Goal: Information Seeking & Learning: Compare options

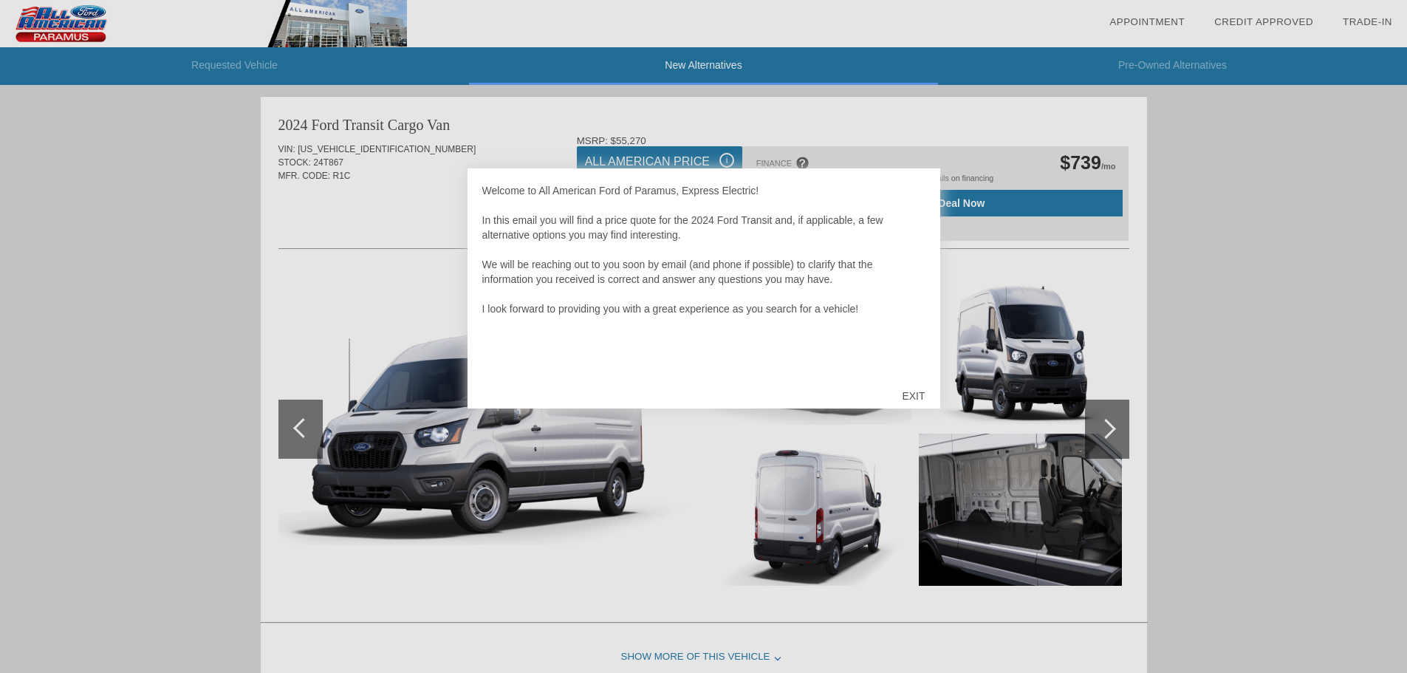
click at [920, 400] on div "EXIT" at bounding box center [913, 396] width 52 height 44
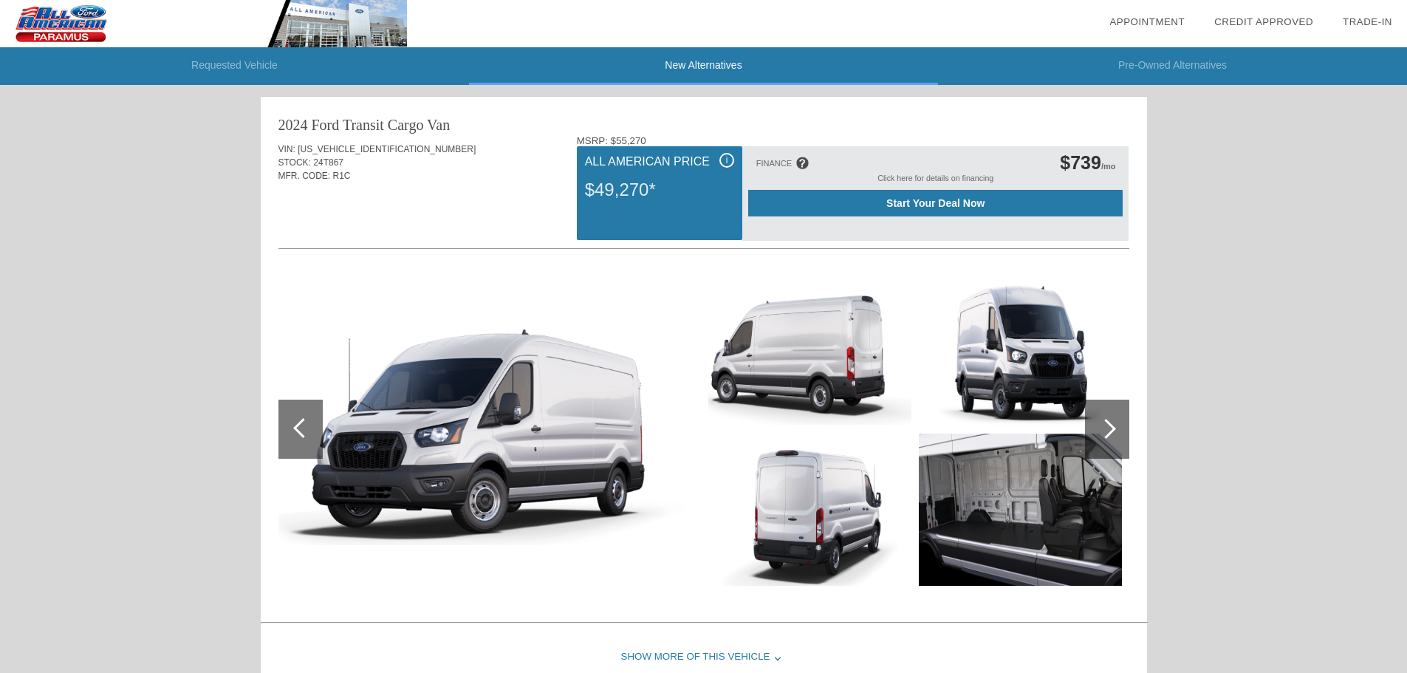
drag, startPoint x: 934, startPoint y: 203, endPoint x: 909, endPoint y: 202, distance: 24.4
click at [909, 202] on span "Start Your Deal Now" at bounding box center [936, 203] width 338 height 12
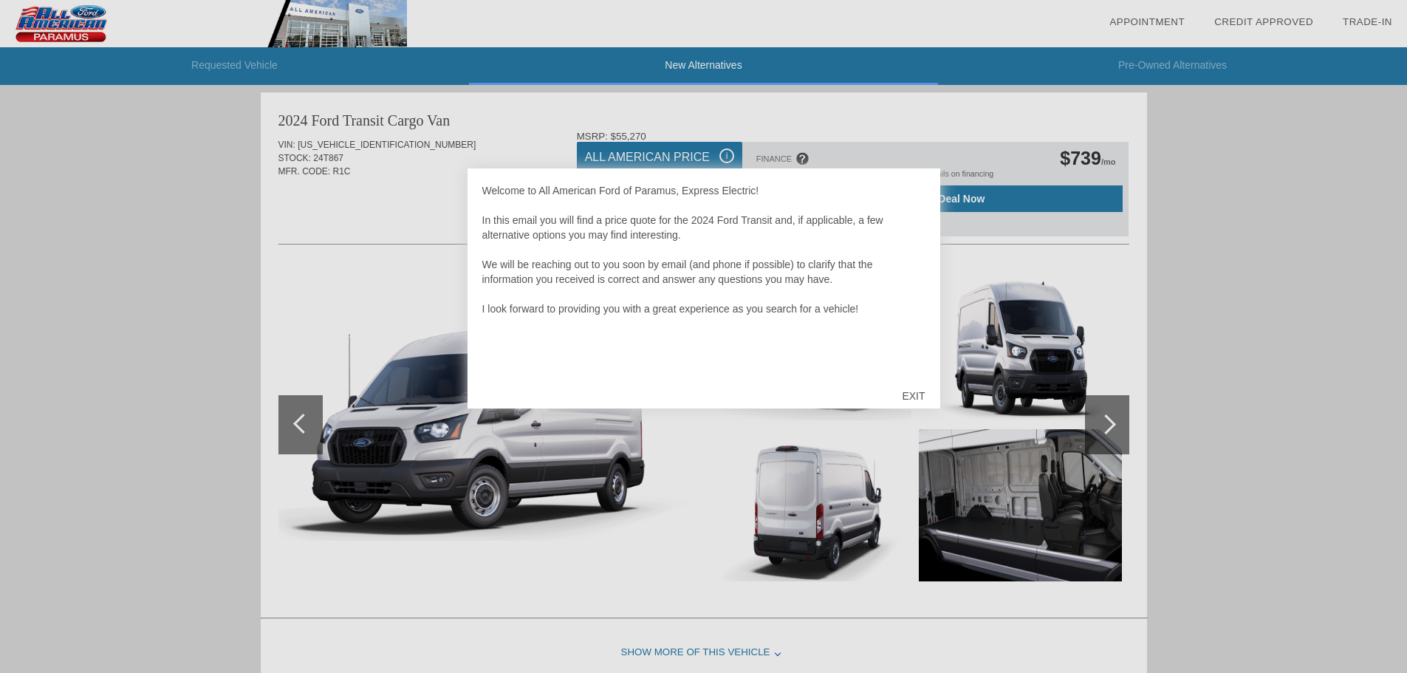
click at [920, 389] on div "EXIT" at bounding box center [913, 396] width 52 height 44
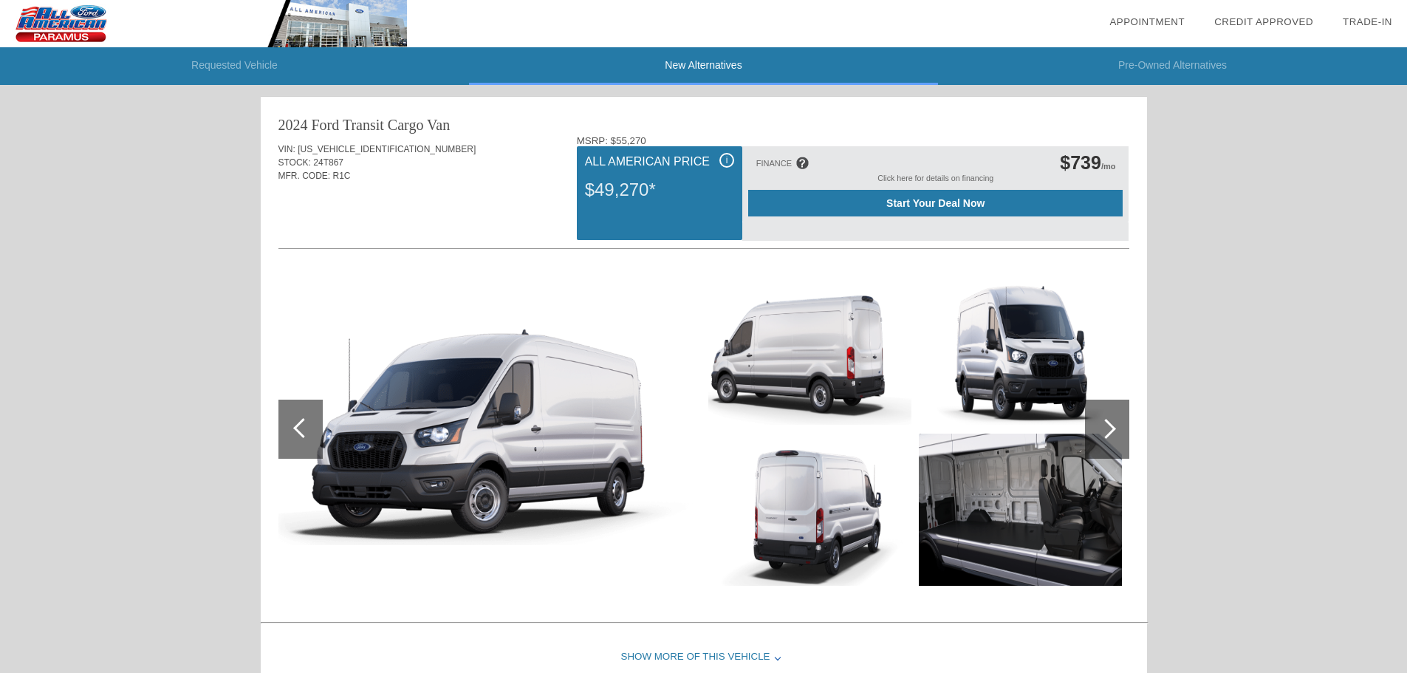
click at [911, 199] on span "Start Your Deal Now" at bounding box center [936, 203] width 338 height 12
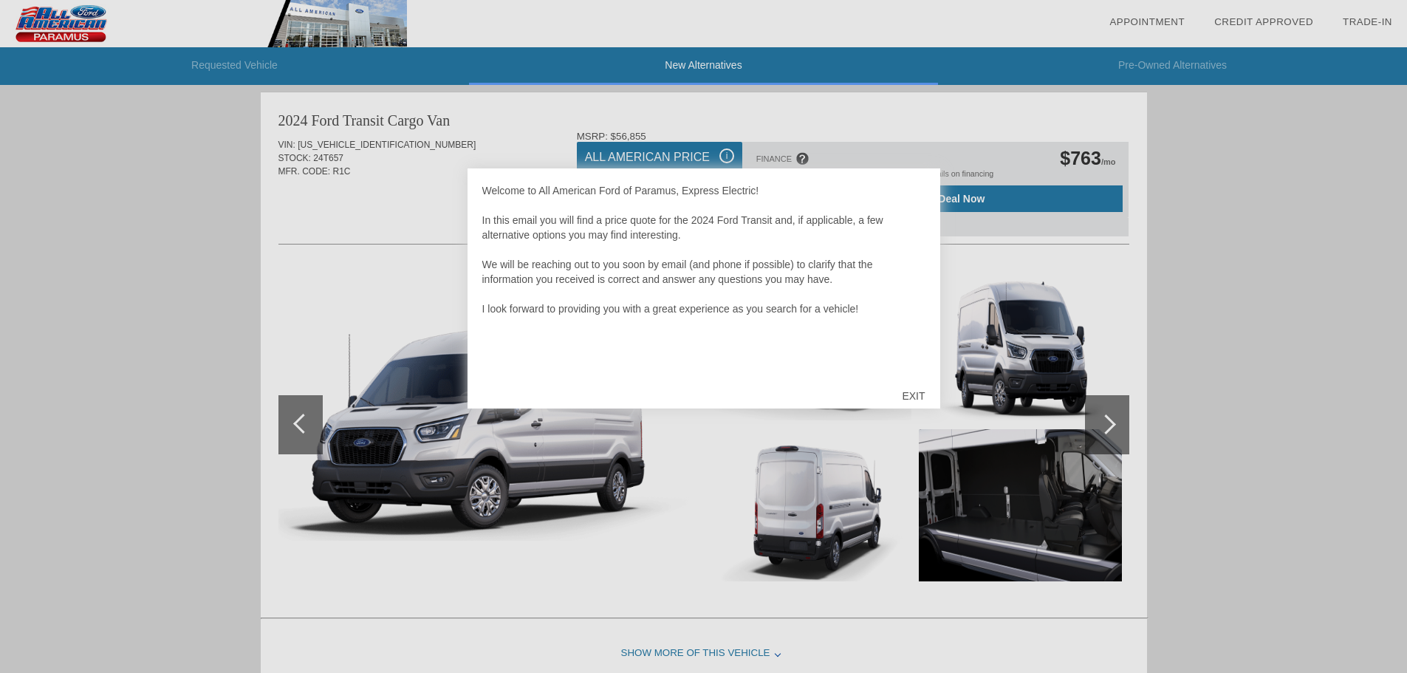
click at [919, 392] on div "EXIT" at bounding box center [913, 396] width 52 height 44
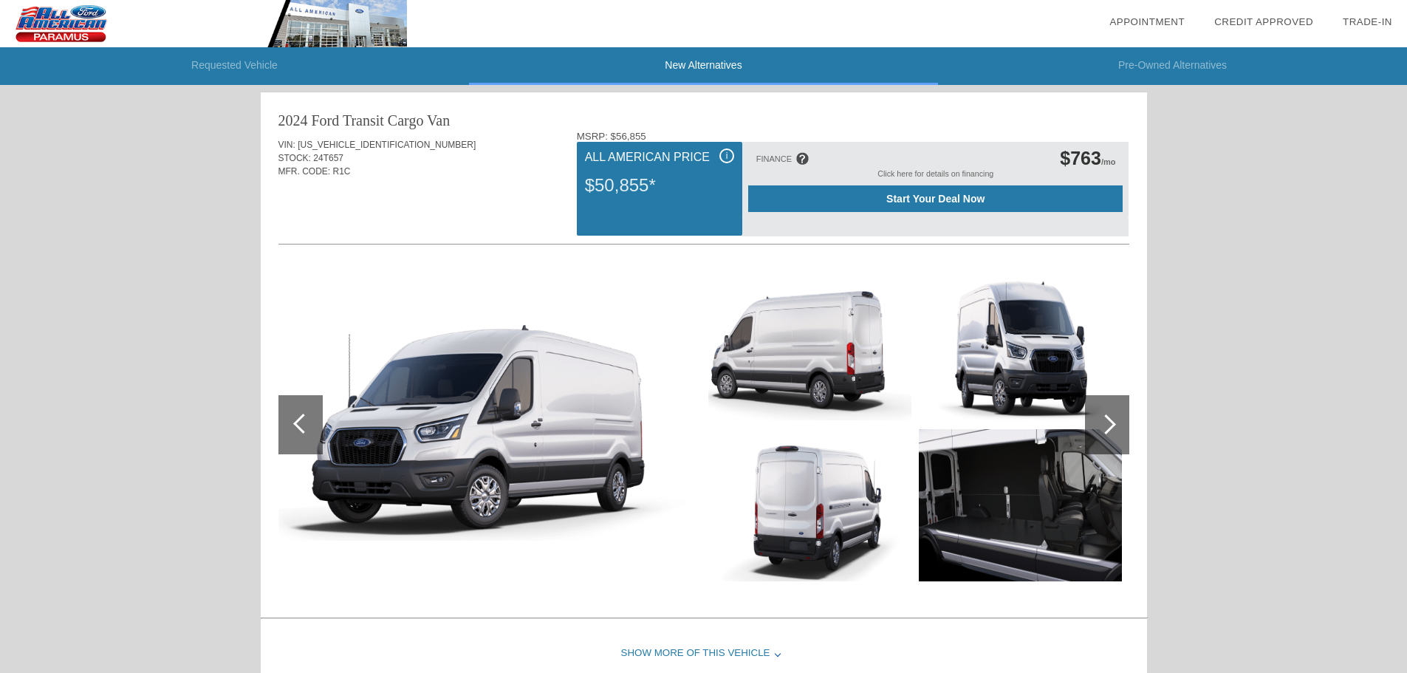
click at [919, 195] on span "Start Your Deal Now" at bounding box center [936, 199] width 338 height 12
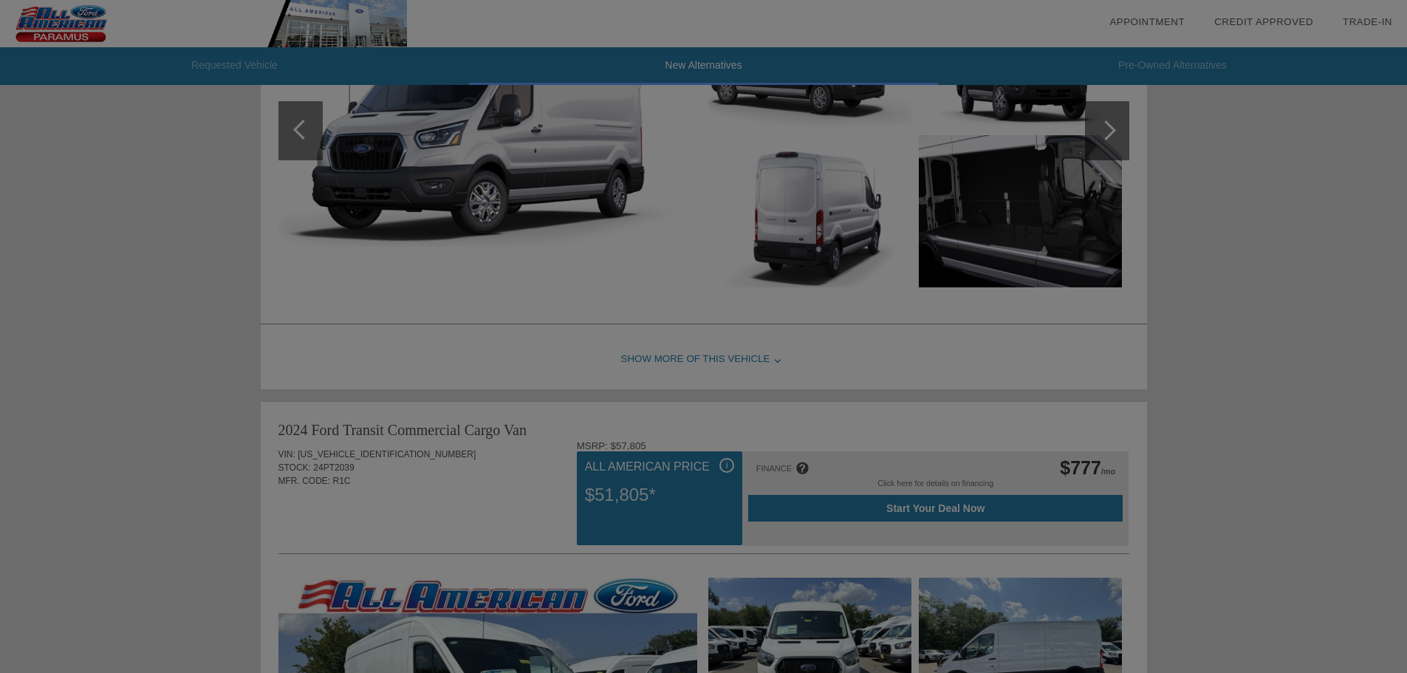
scroll to position [903, 0]
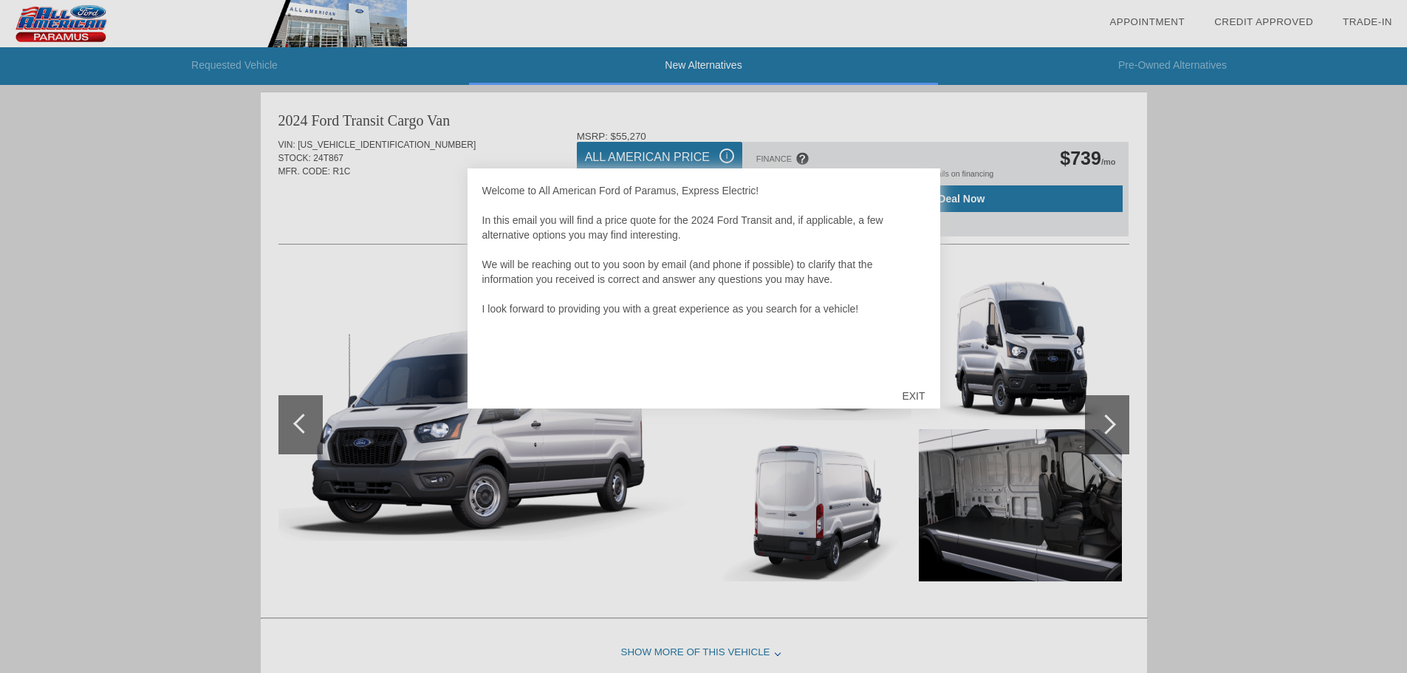
click at [914, 404] on div "EXIT" at bounding box center [913, 396] width 52 height 44
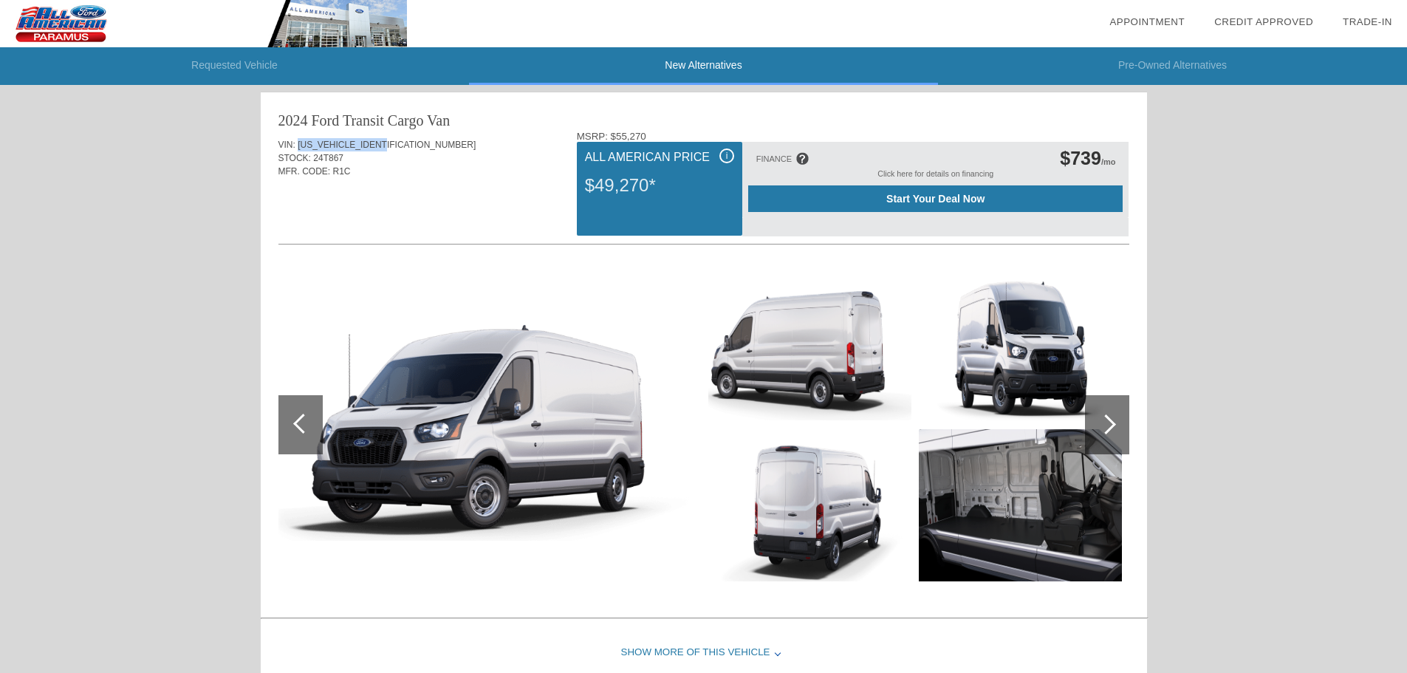
drag, startPoint x: 298, startPoint y: 143, endPoint x: 391, endPoint y: 150, distance: 92.6
click at [391, 150] on div "VIN: 1FTBR1C81RKB25502" at bounding box center [703, 144] width 851 height 13
copy span "[US_VEHICLE_IDENTIFICATION_NUMBER]"
drag, startPoint x: 586, startPoint y: 159, endPoint x: 650, endPoint y: 192, distance: 72.3
click at [650, 192] on div "i All American Price $49,270*" at bounding box center [659, 189] width 165 height 94
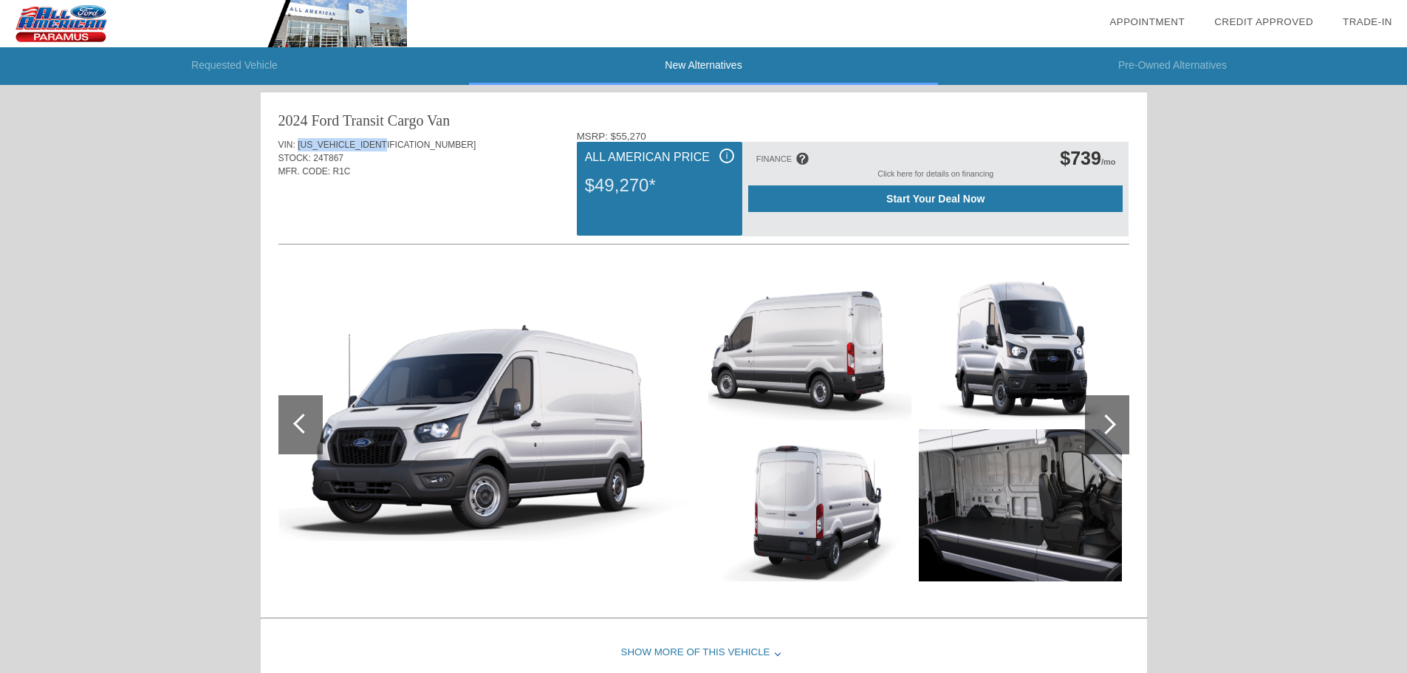
copy div "All American Price $49,270"
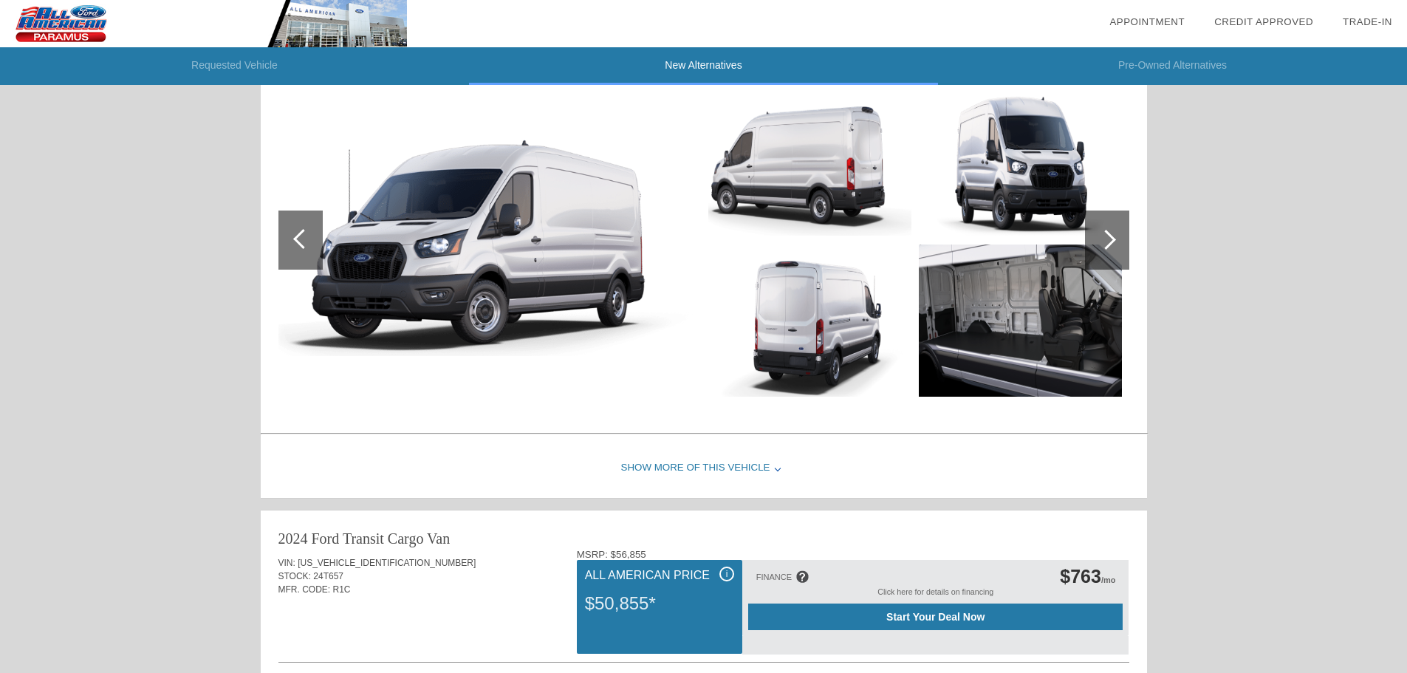
scroll to position [300, 0]
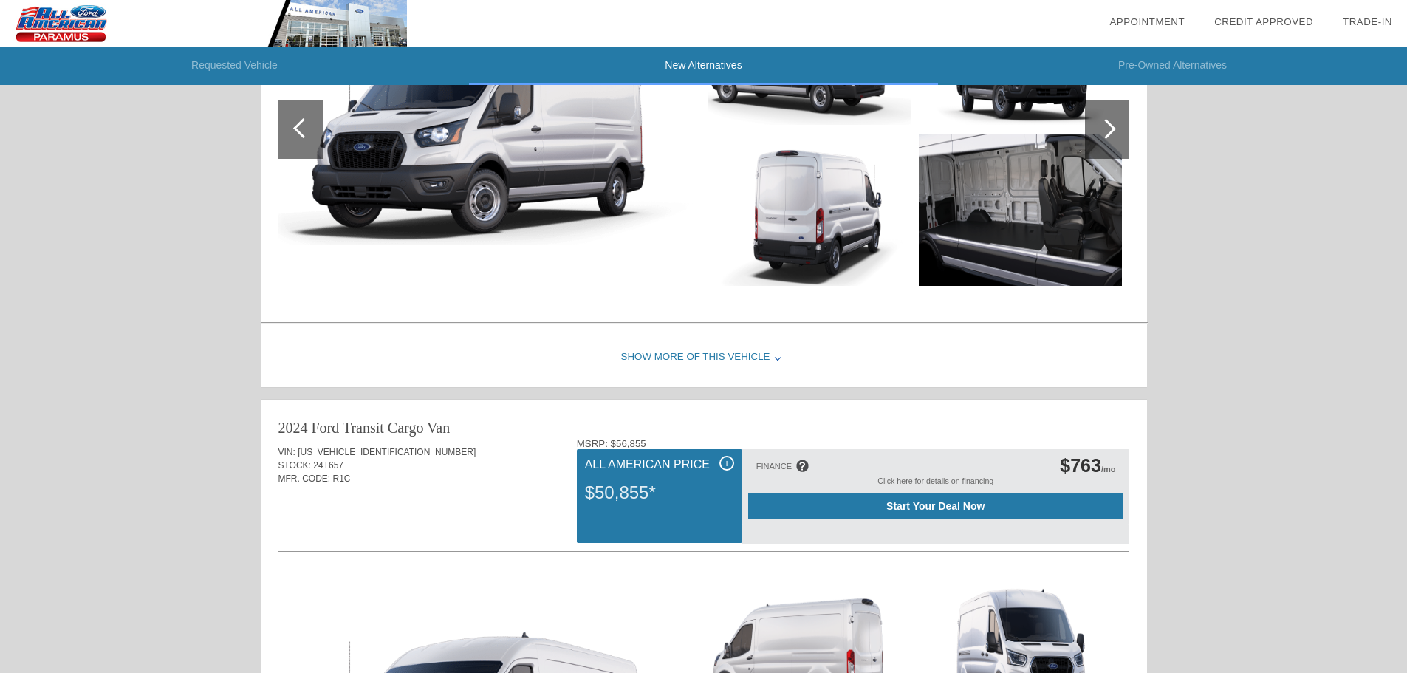
click at [710, 352] on div "Show More of this Vehicle" at bounding box center [704, 357] width 886 height 59
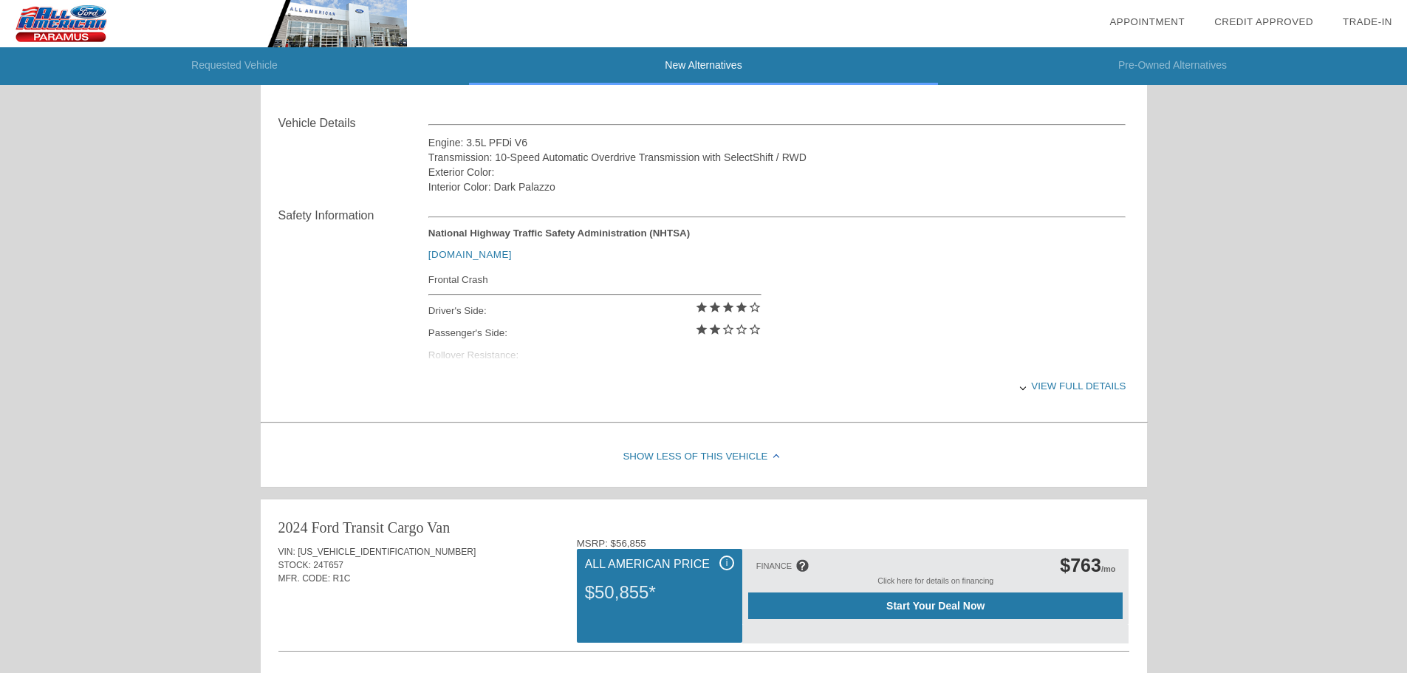
scroll to position [521, 0]
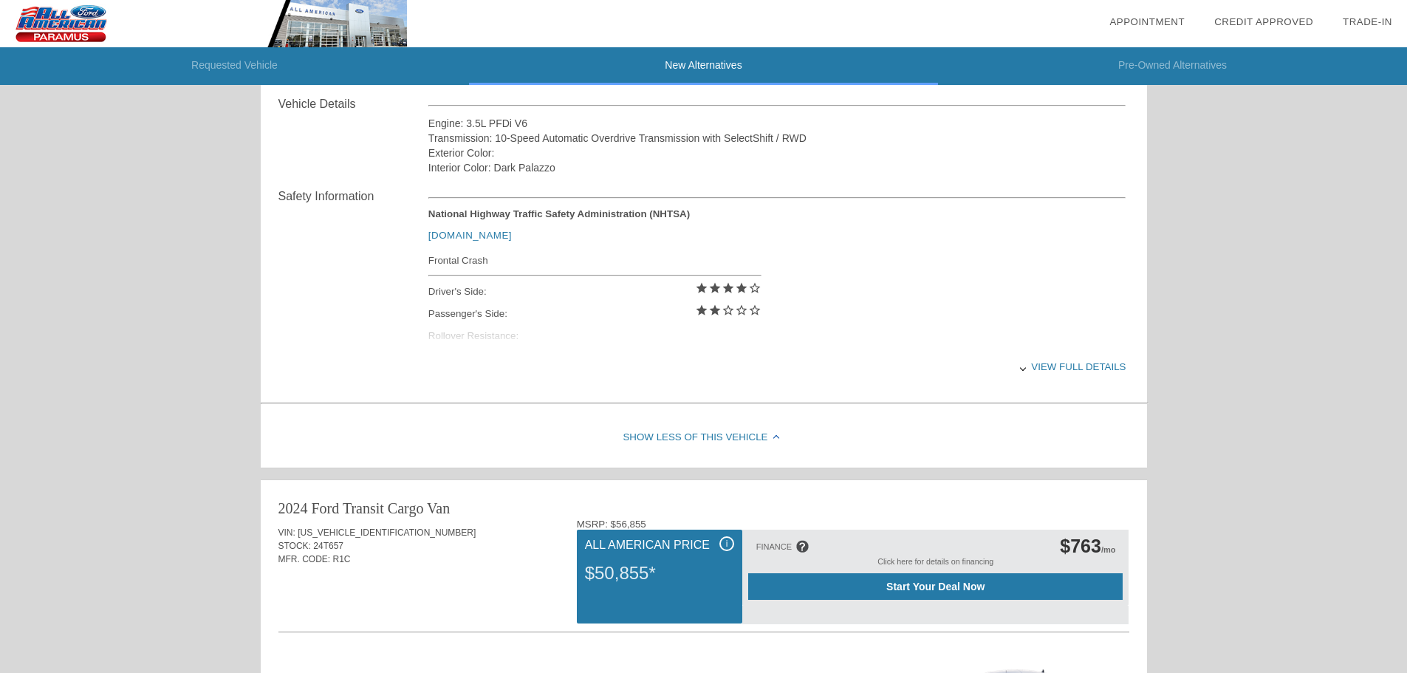
click at [1038, 367] on div "View full details" at bounding box center [777, 367] width 698 height 36
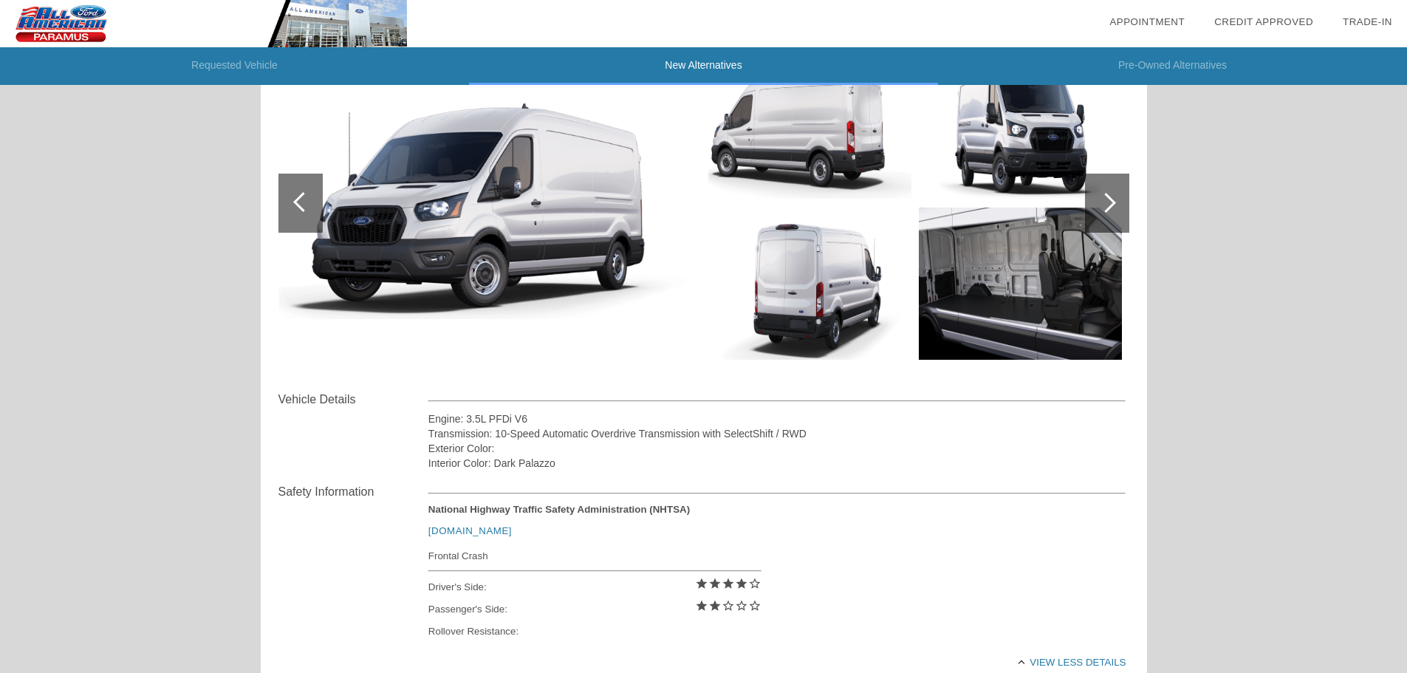
scroll to position [0, 0]
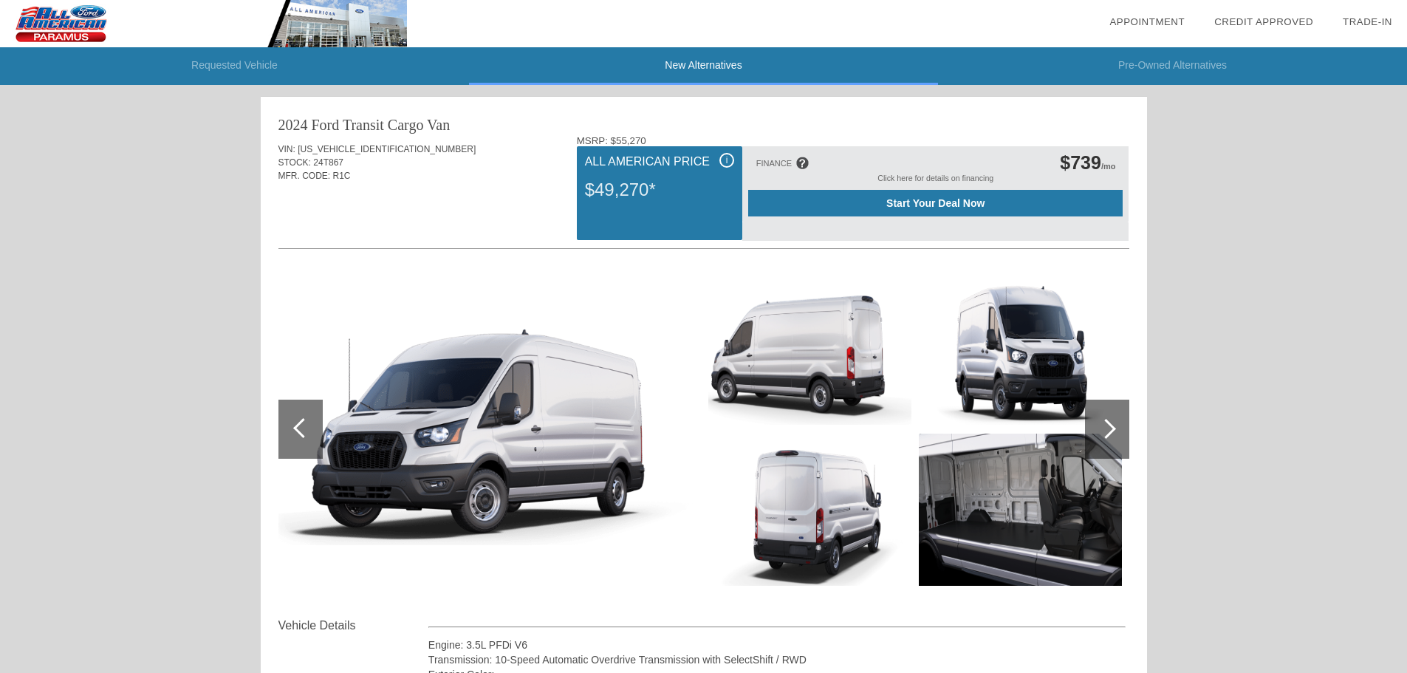
click at [207, 65] on li "Requested Vehicle" at bounding box center [234, 66] width 469 height 38
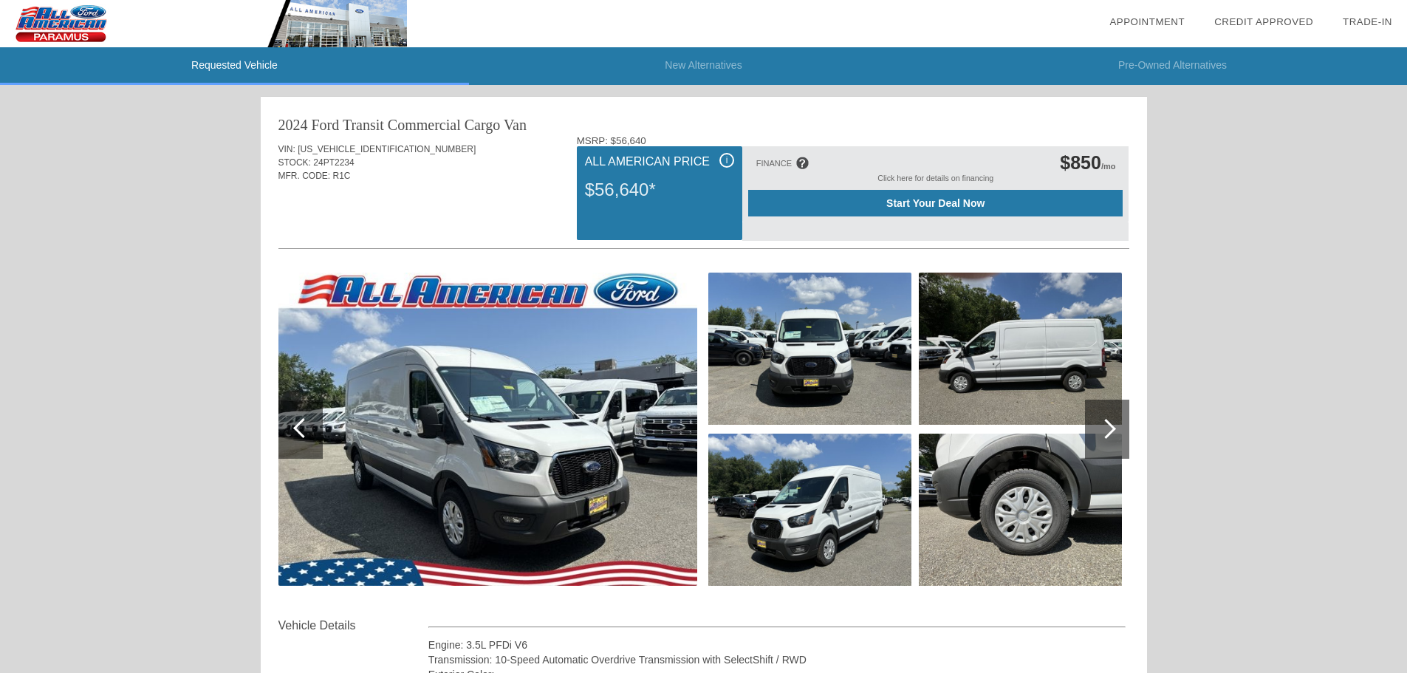
click at [208, 65] on li "Requested Vehicle" at bounding box center [234, 66] width 469 height 38
click at [211, 60] on li "Requested Vehicle" at bounding box center [234, 66] width 469 height 38
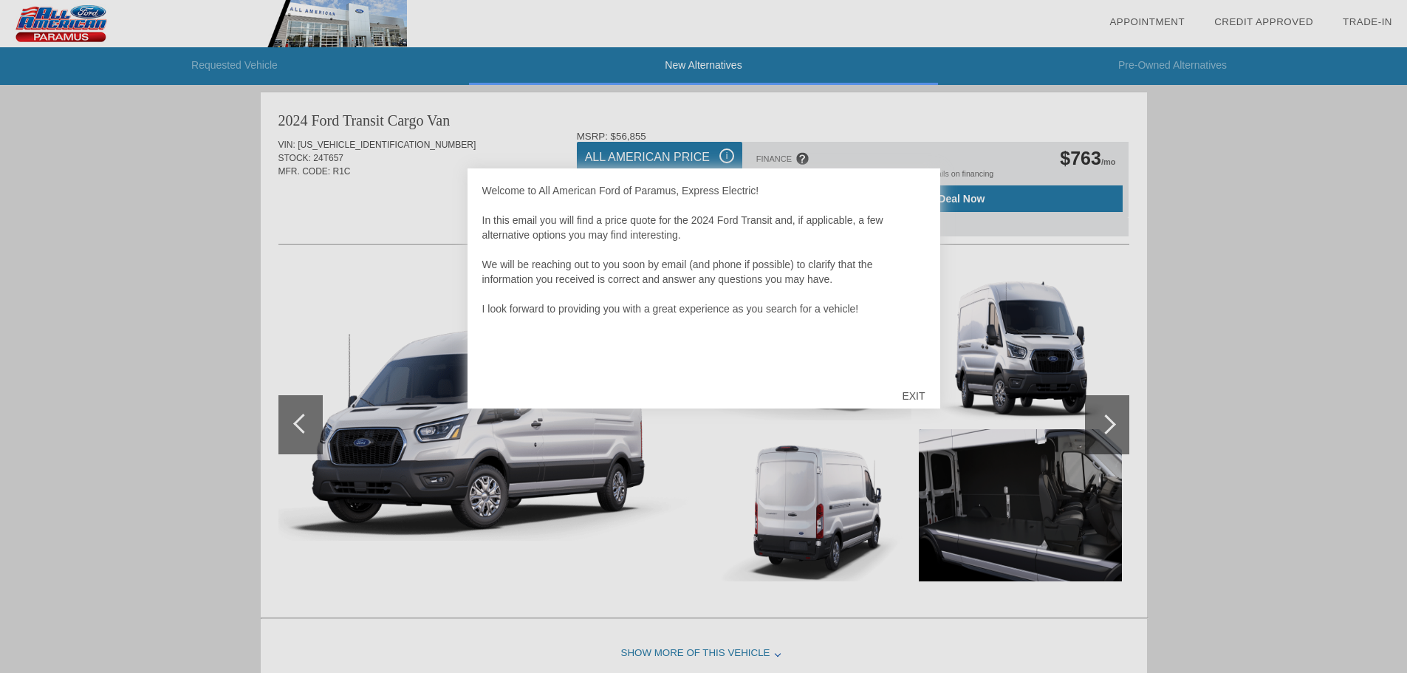
click at [915, 400] on div "EXIT" at bounding box center [913, 396] width 52 height 44
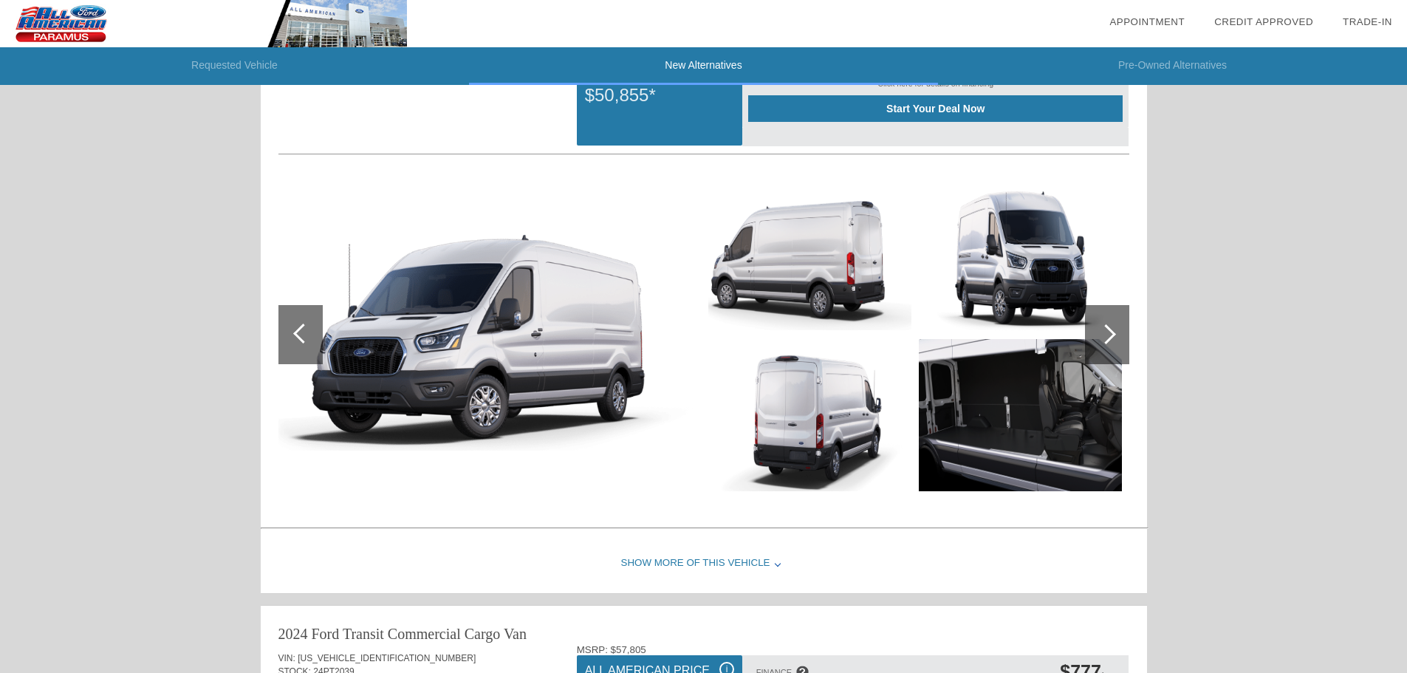
scroll to position [903, 0]
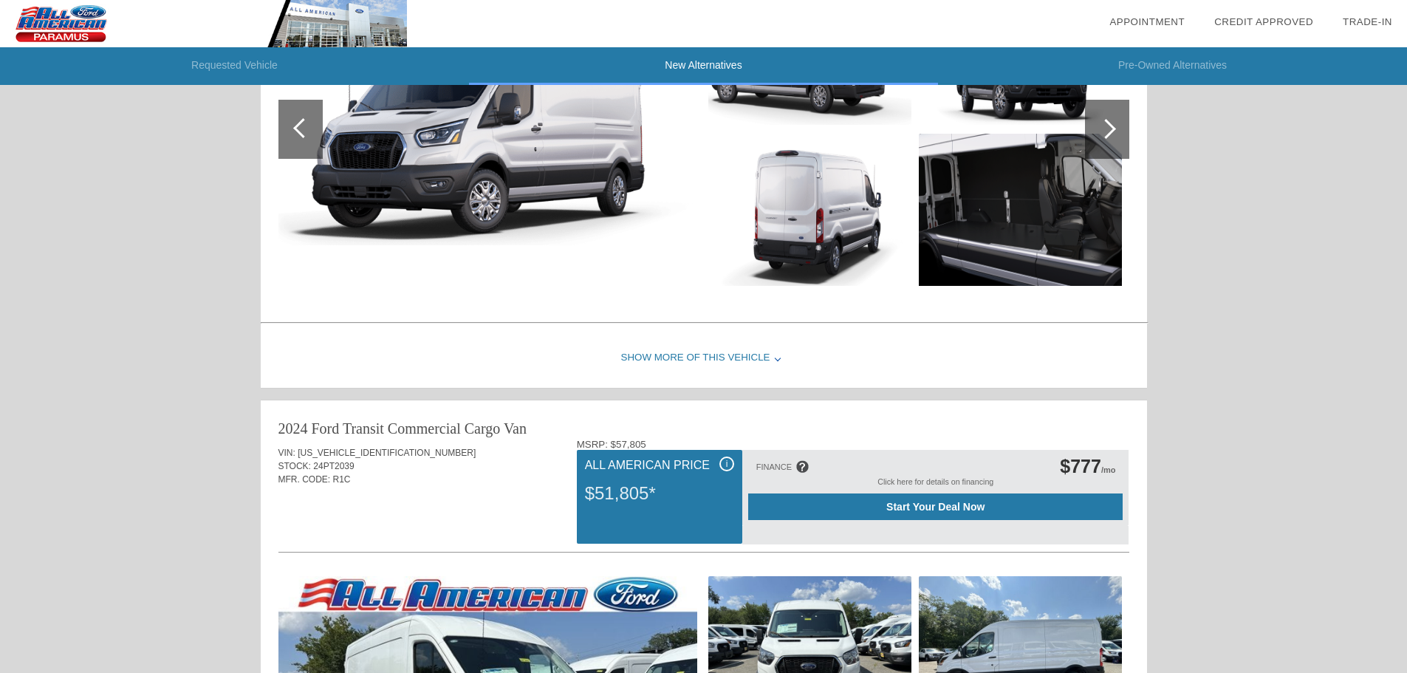
click at [664, 357] on div "Show More of this Vehicle" at bounding box center [704, 358] width 886 height 59
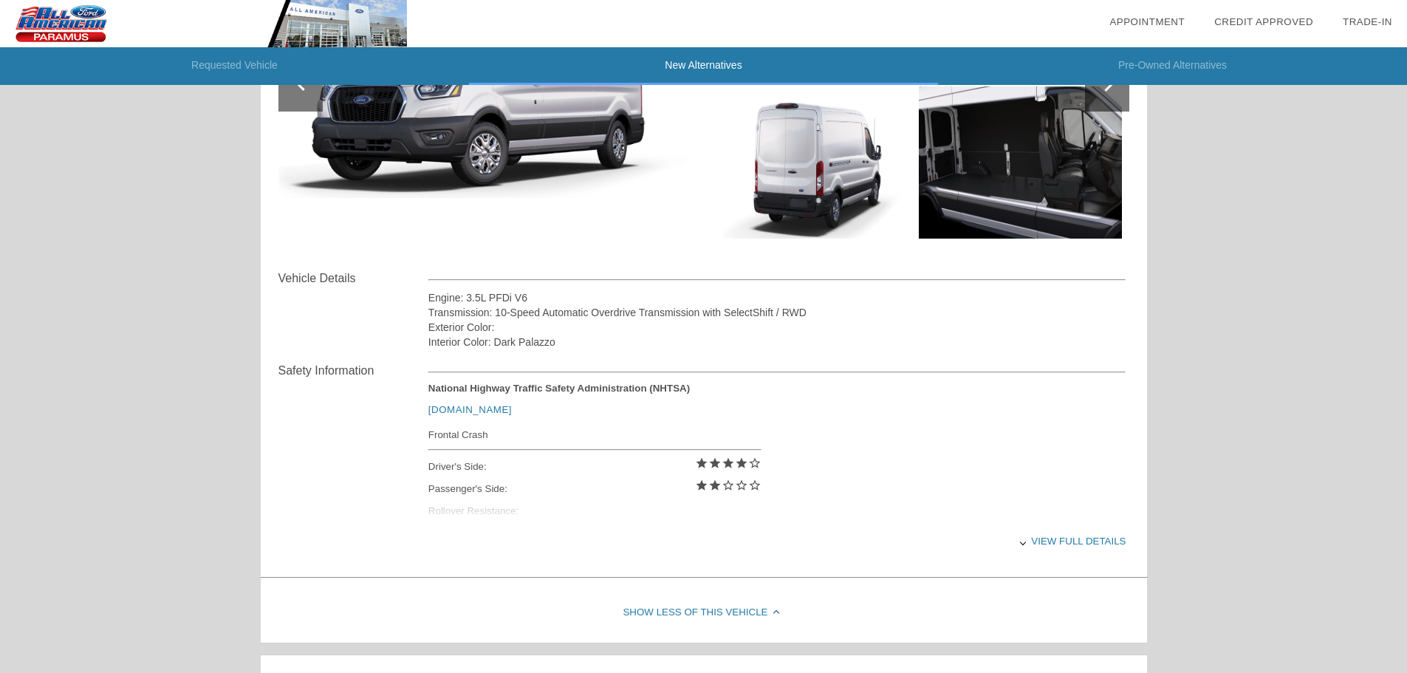
scroll to position [976, 0]
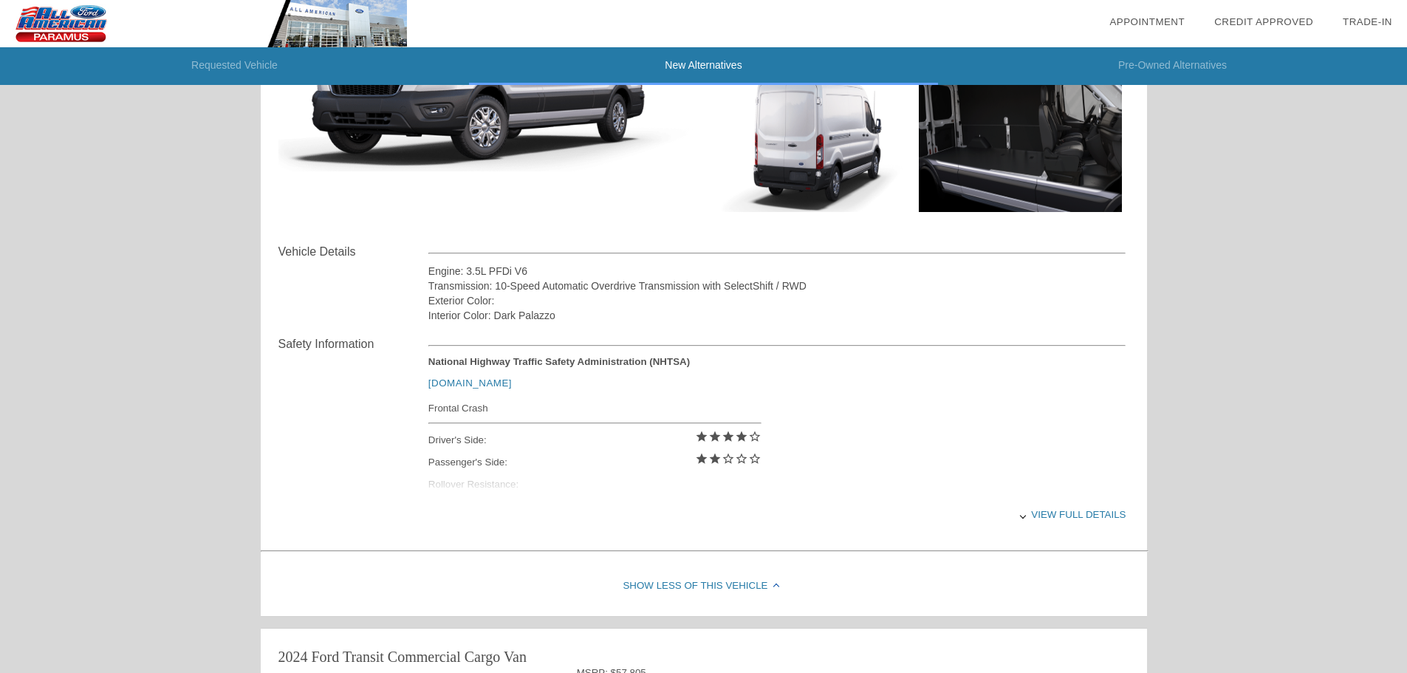
click at [1048, 516] on div "View full details" at bounding box center [777, 514] width 698 height 36
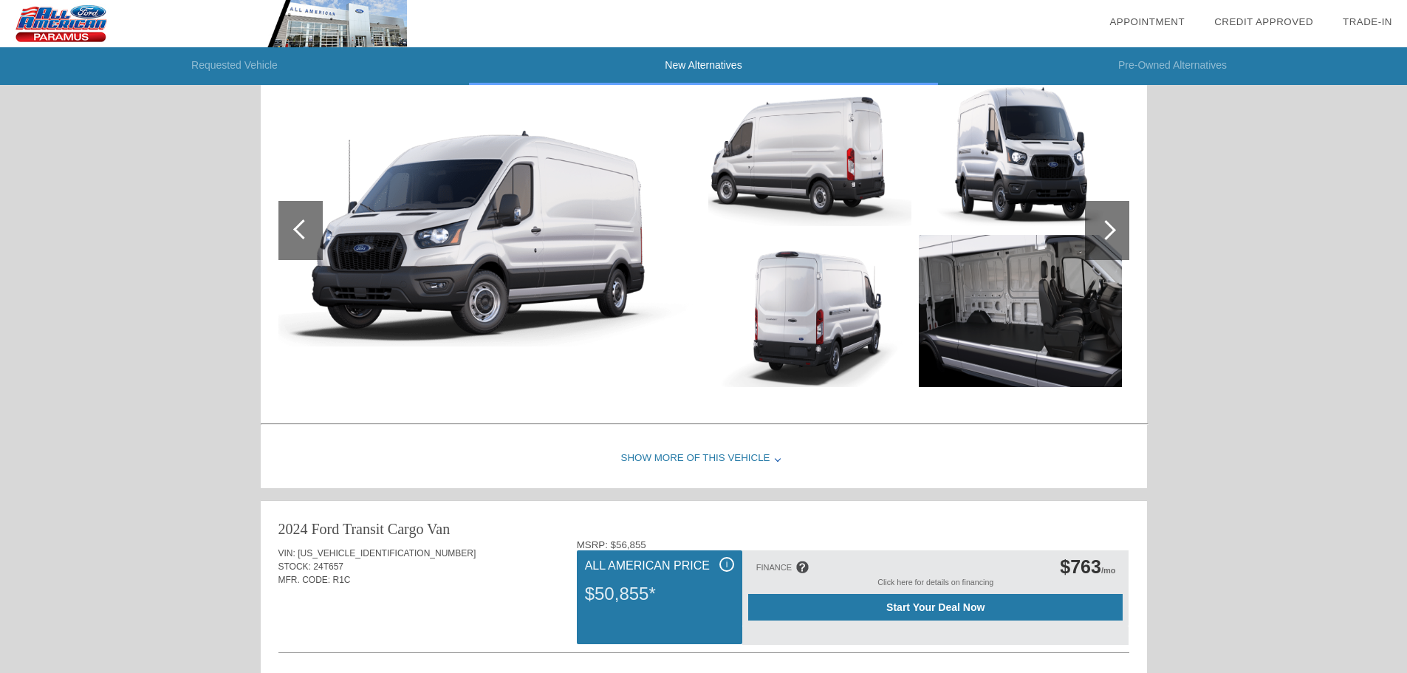
scroll to position [312, 0]
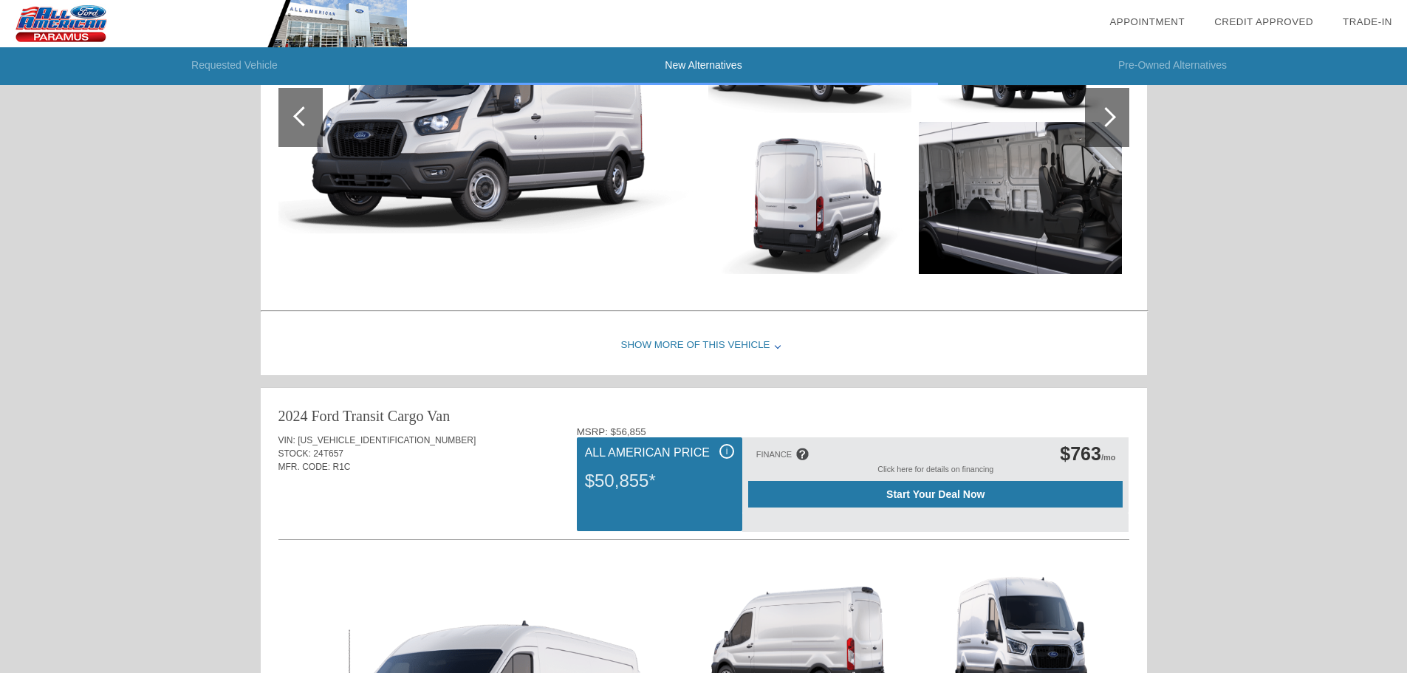
click at [360, 437] on span "[US_VEHICLE_IDENTIFICATION_NUMBER]" at bounding box center [387, 440] width 178 height 10
drag, startPoint x: 395, startPoint y: 443, endPoint x: 299, endPoint y: 441, distance: 96.0
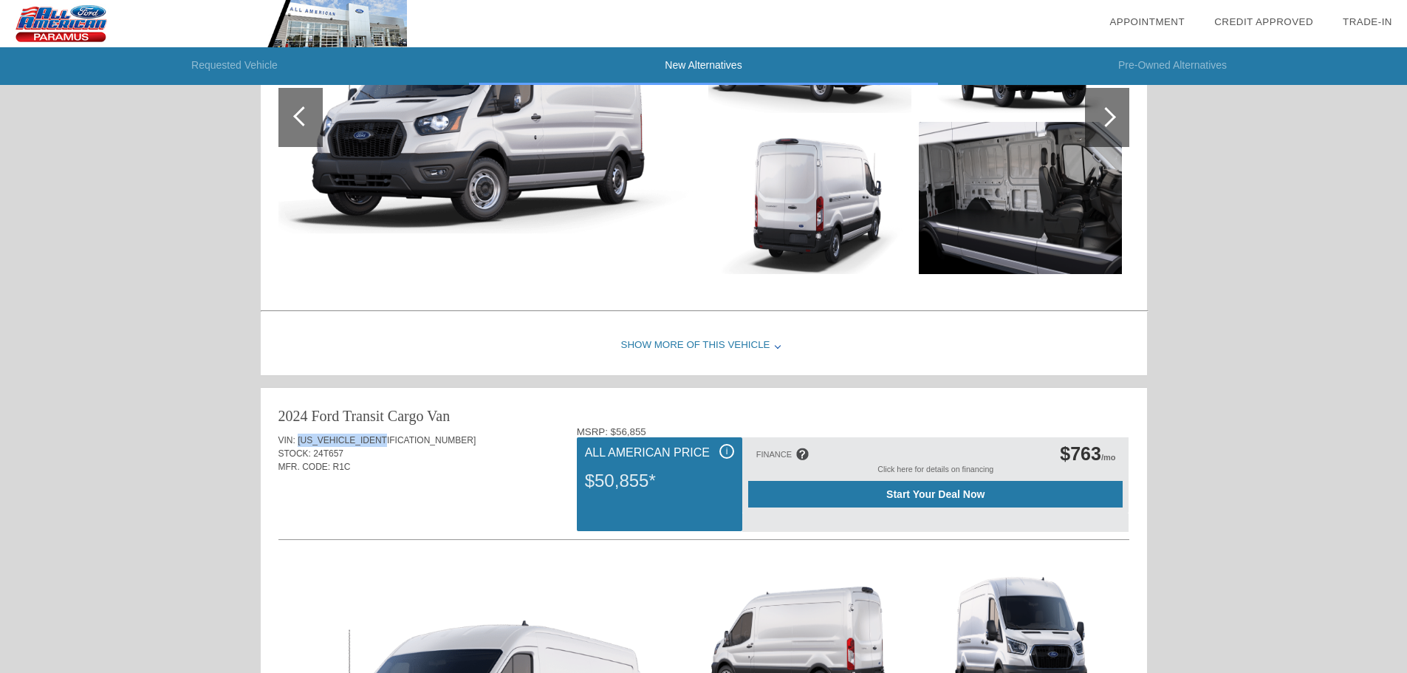
click at [299, 441] on div "VIN: 1FTBR1C8XRKA98395" at bounding box center [703, 440] width 851 height 13
copy span "[US_VEHICLE_IDENTIFICATION_NUMBER]"
drag, startPoint x: 585, startPoint y: 484, endPoint x: 648, endPoint y: 481, distance: 62.8
click at [648, 481] on div "$50,855*" at bounding box center [659, 481] width 149 height 38
copy div "$50,855"
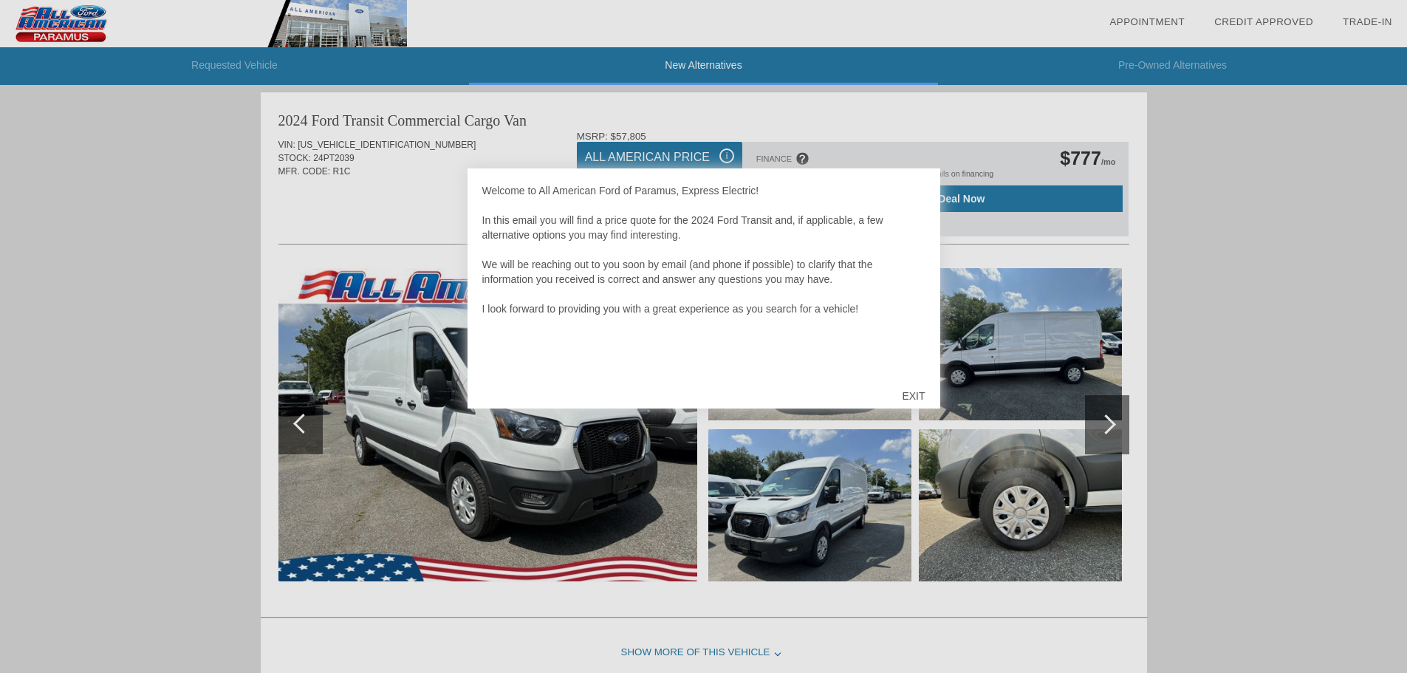
click at [492, 144] on div at bounding box center [703, 336] width 1407 height 673
click at [903, 401] on div "EXIT" at bounding box center [913, 396] width 52 height 44
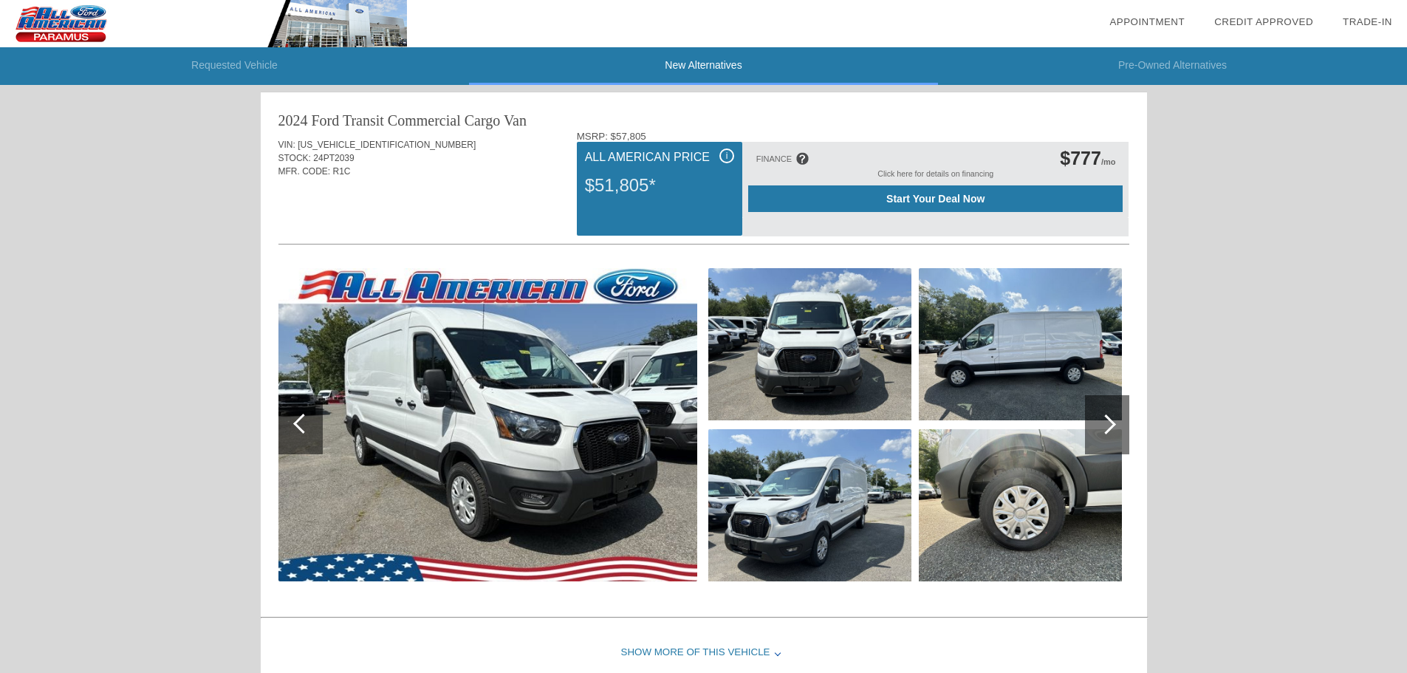
click at [343, 146] on span "[US_VEHICLE_IDENTIFICATION_NUMBER]" at bounding box center [387, 145] width 178 height 10
copy span "[US_VEHICLE_IDENTIFICATION_NUMBER]"
click at [883, 202] on span "Start Your Deal Now" at bounding box center [936, 199] width 338 height 12
